Goal: Task Accomplishment & Management: Manage account settings

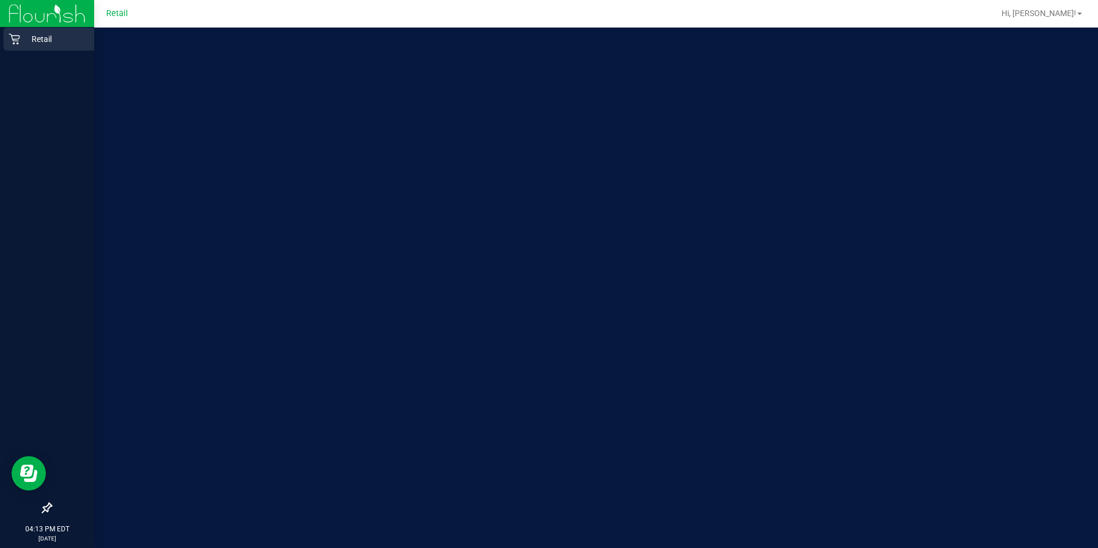
click at [21, 43] on p "Retail" at bounding box center [54, 39] width 69 height 14
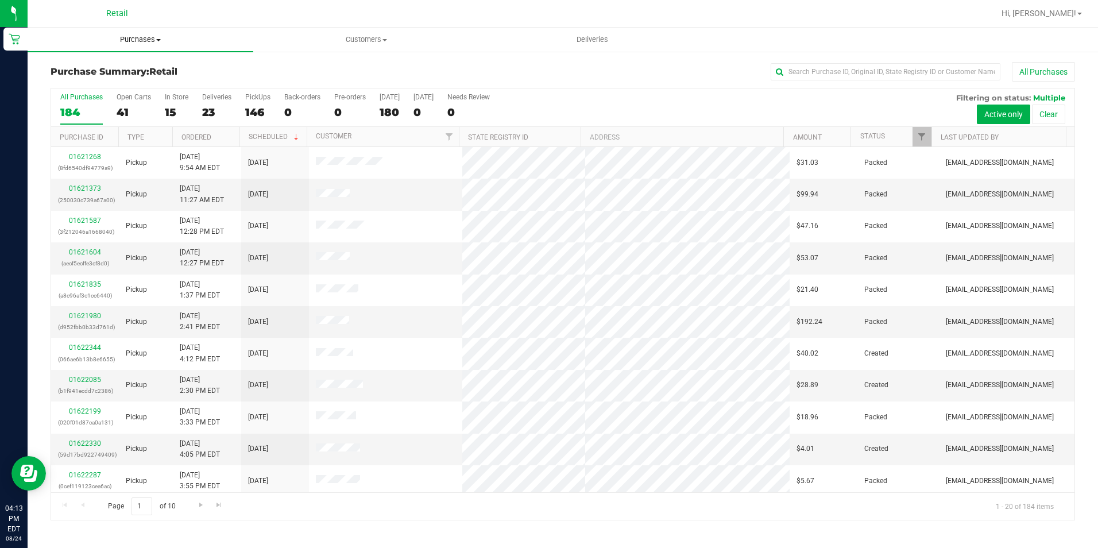
click at [126, 46] on uib-tab-heading "Purchases Summary of purchases Fulfillment All purchases" at bounding box center [141, 40] width 226 height 24
click at [116, 99] on li "All purchases" at bounding box center [141, 97] width 226 height 14
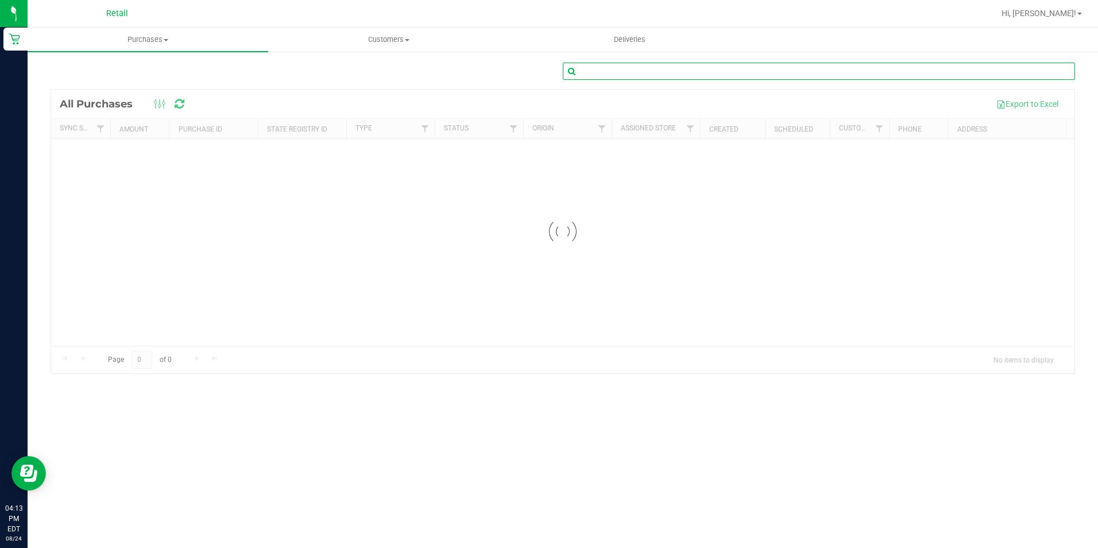
click at [676, 69] on input "text" at bounding box center [819, 71] width 512 height 17
type input "[DEMOGRAPHIC_DATA][PERSON_NAME]"
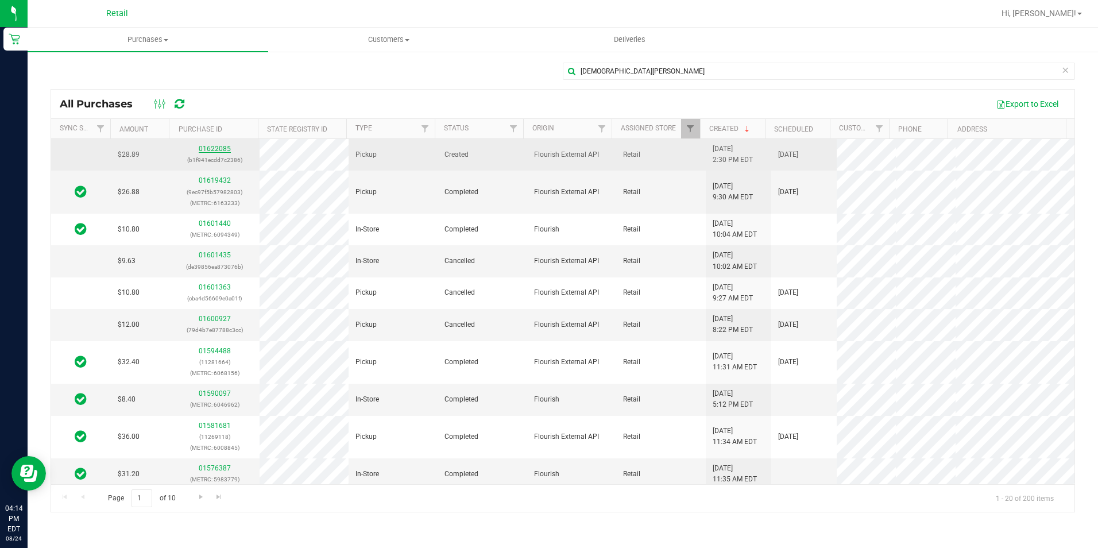
click at [208, 146] on link "01622085" at bounding box center [215, 149] width 32 height 8
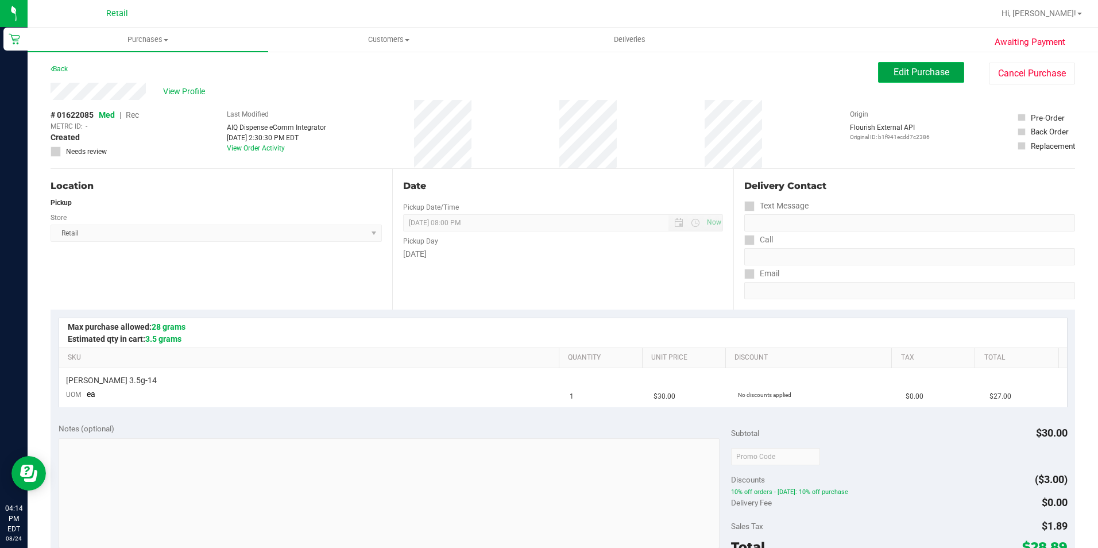
click at [881, 67] on button "Edit Purchase" at bounding box center [921, 72] width 86 height 21
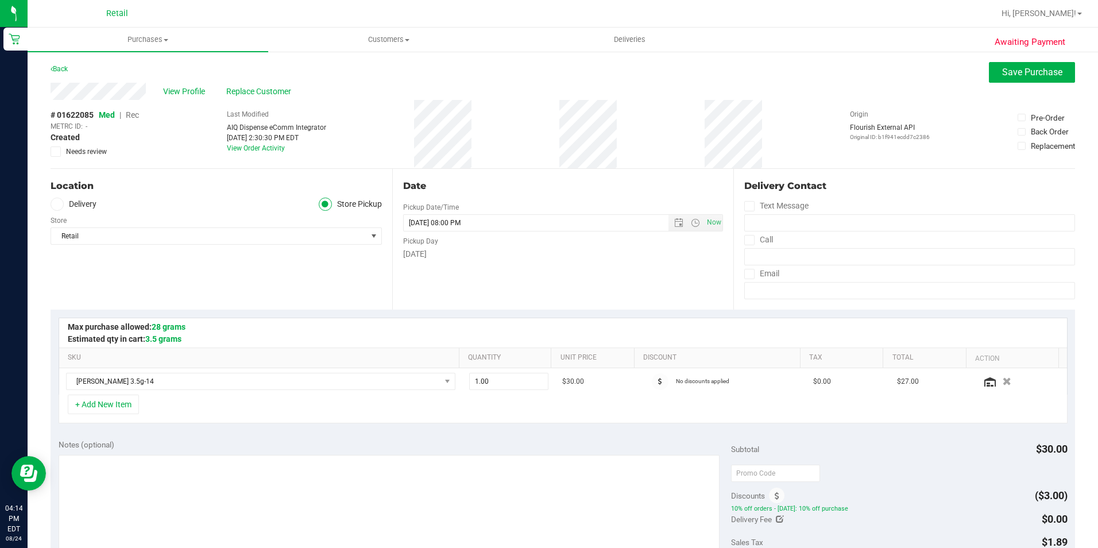
click at [131, 117] on span "Rec" at bounding box center [132, 114] width 13 height 9
click at [1012, 73] on span "Save Purchase" at bounding box center [1032, 72] width 60 height 11
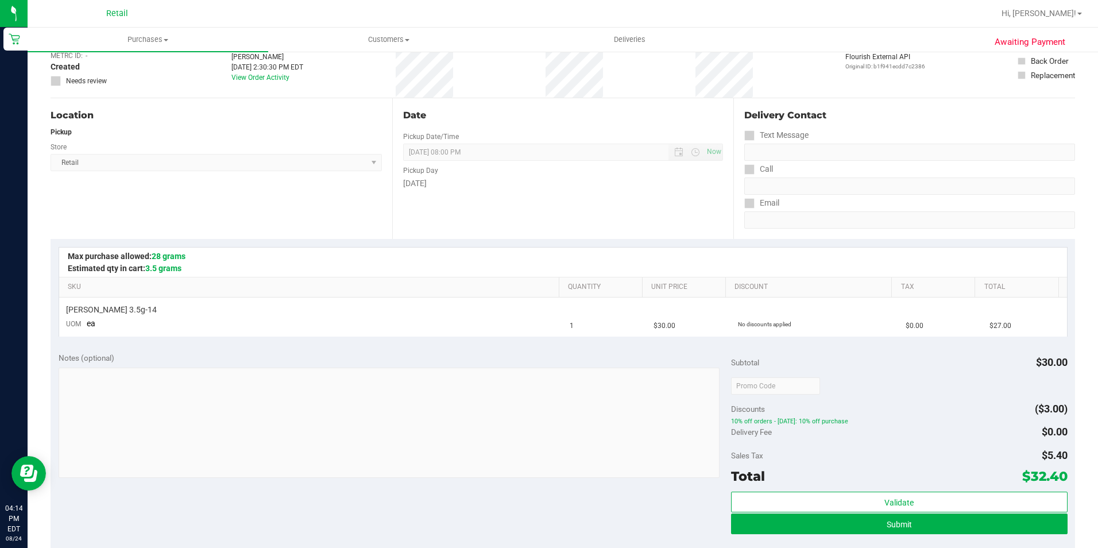
scroll to position [115, 0]
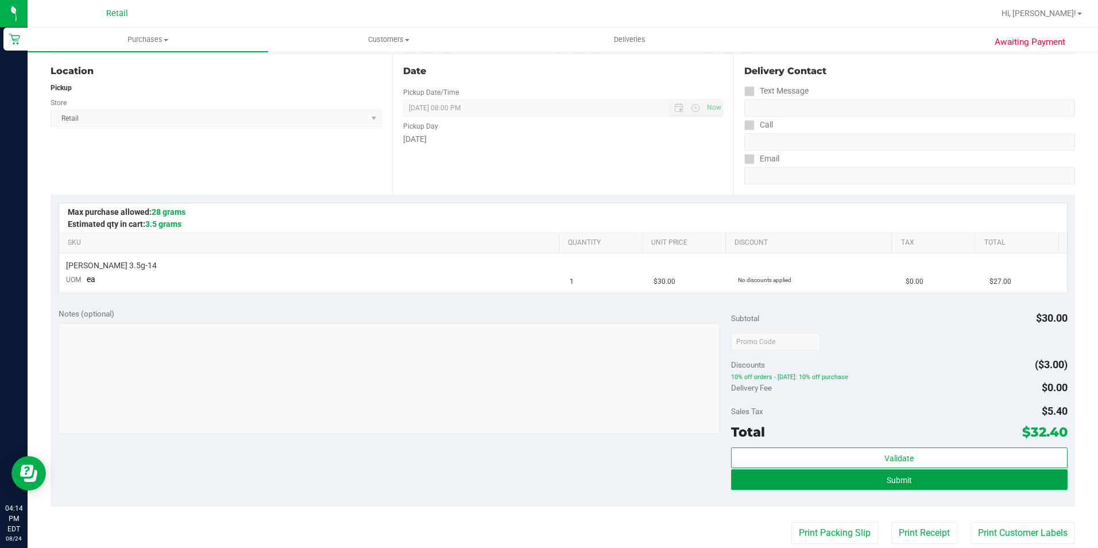
click at [861, 476] on button "Submit" at bounding box center [899, 479] width 336 height 21
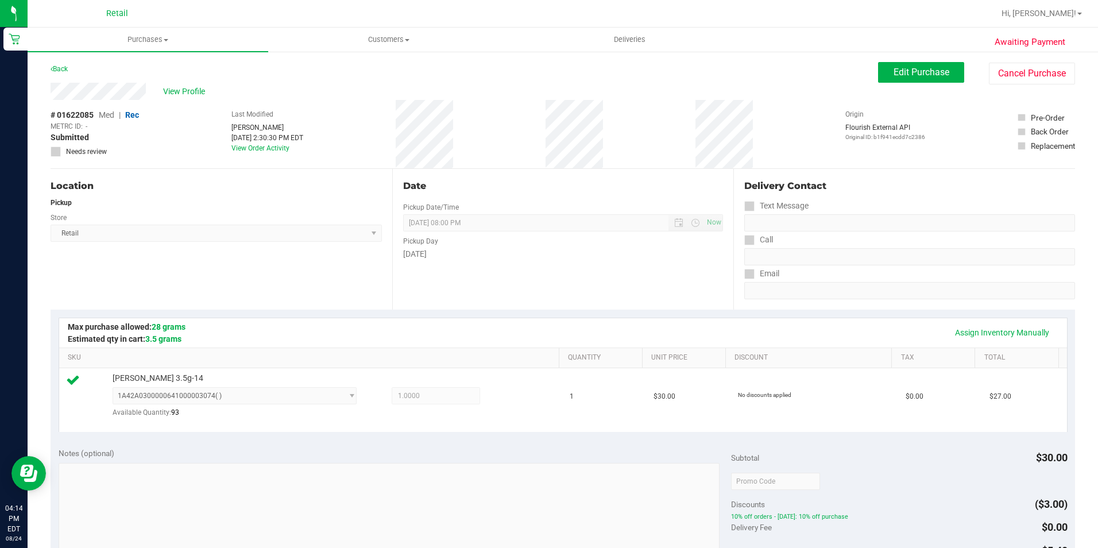
scroll to position [287, 0]
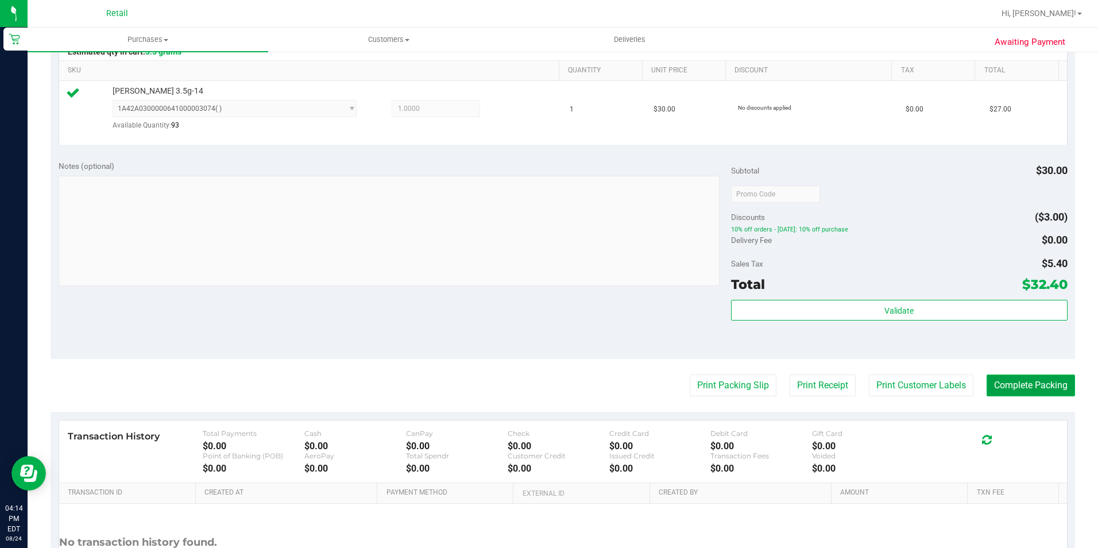
click at [1007, 385] on button "Complete Packing" at bounding box center [1030, 385] width 88 height 22
